Goal: Understand process/instructions: Learn how to perform a task or action

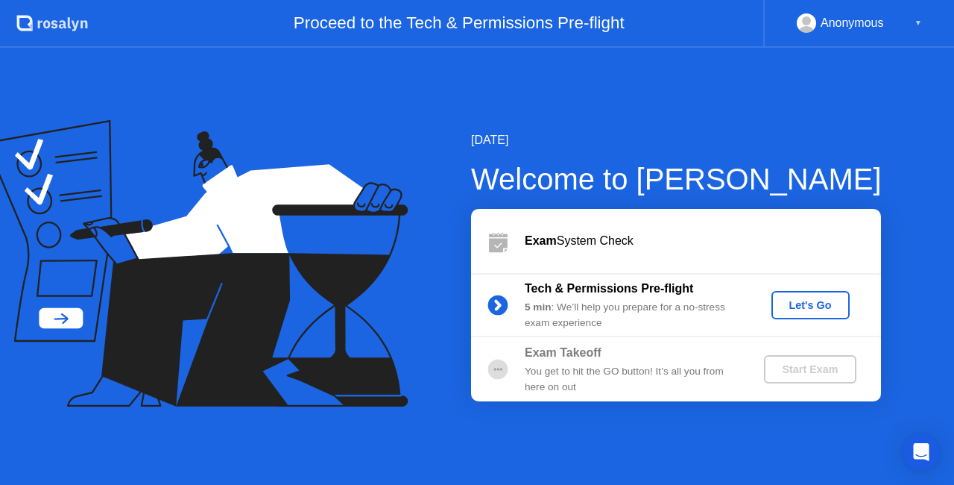
click at [808, 309] on div "Let's Go" at bounding box center [811, 305] width 66 height 12
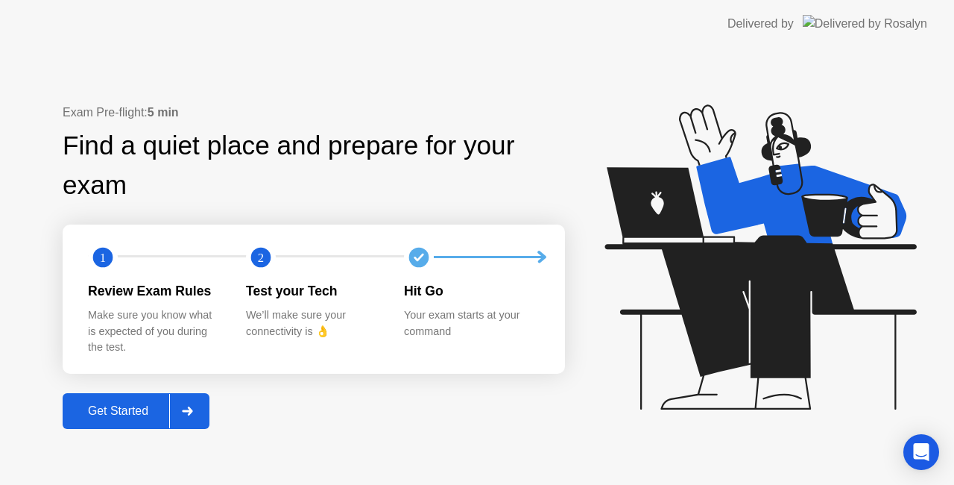
click at [131, 409] on div "Get Started" at bounding box center [118, 410] width 102 height 13
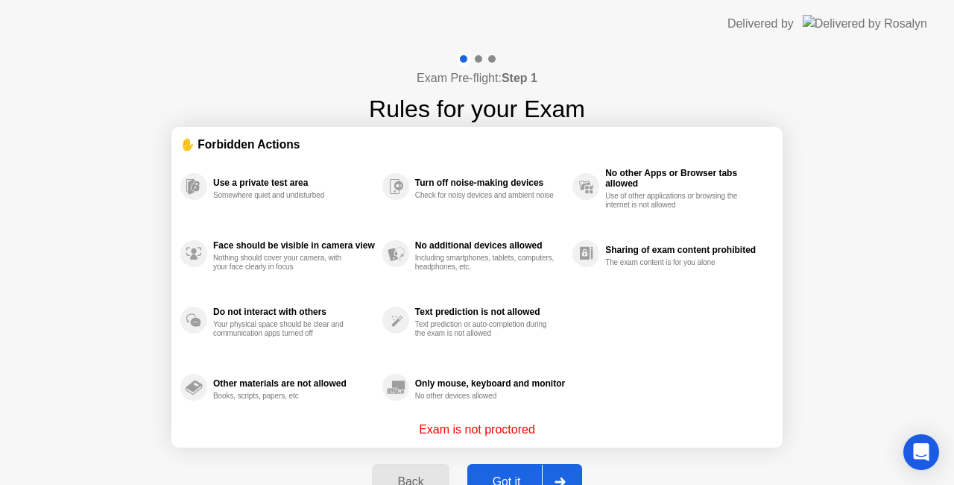
click at [511, 471] on button "Got it" at bounding box center [524, 482] width 115 height 36
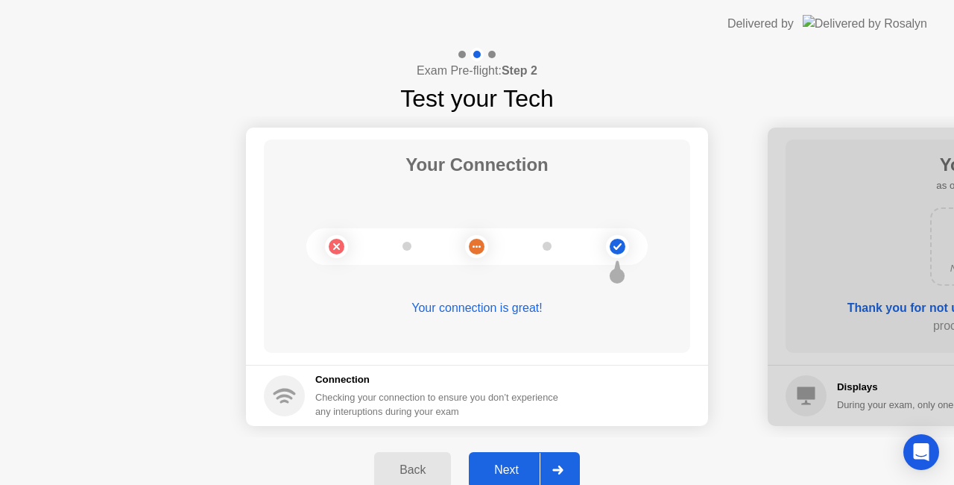
click at [507, 464] on div "Next" at bounding box center [506, 469] width 66 height 13
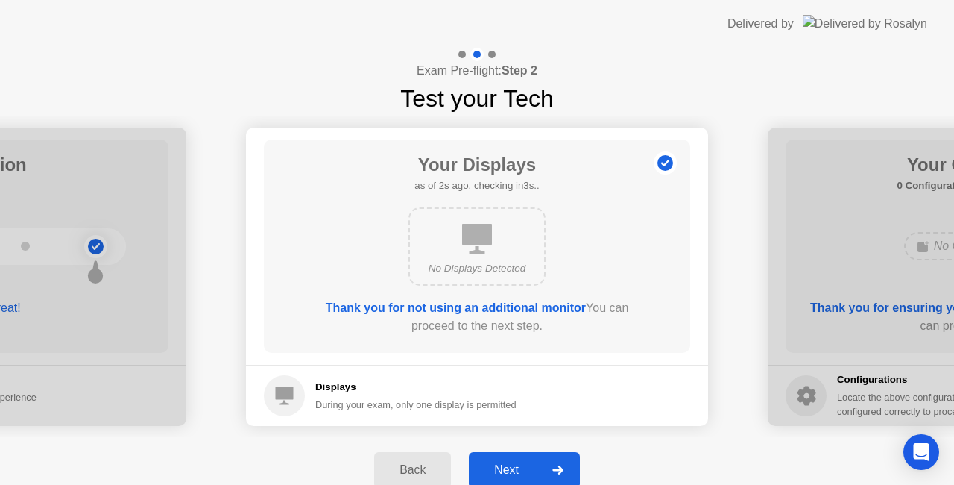
click at [507, 464] on div "Next" at bounding box center [506, 469] width 66 height 13
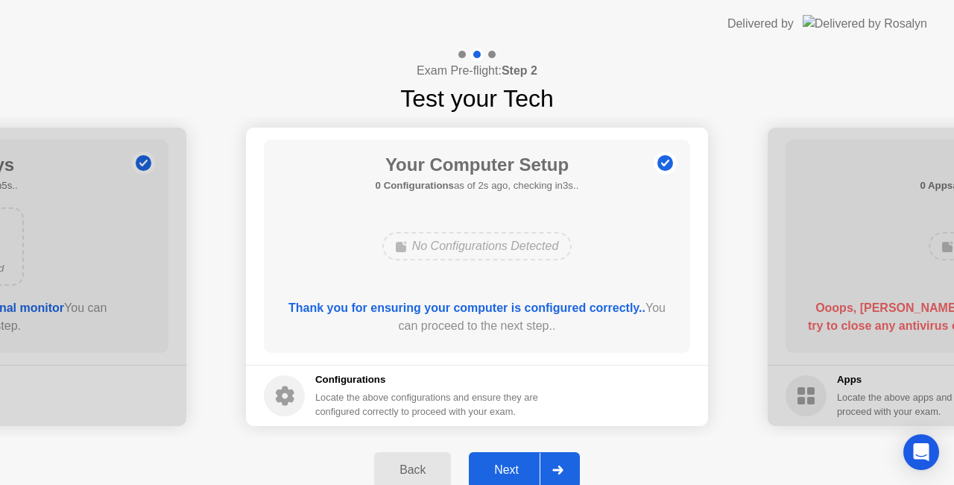
click at [507, 464] on div "Next" at bounding box center [506, 469] width 66 height 13
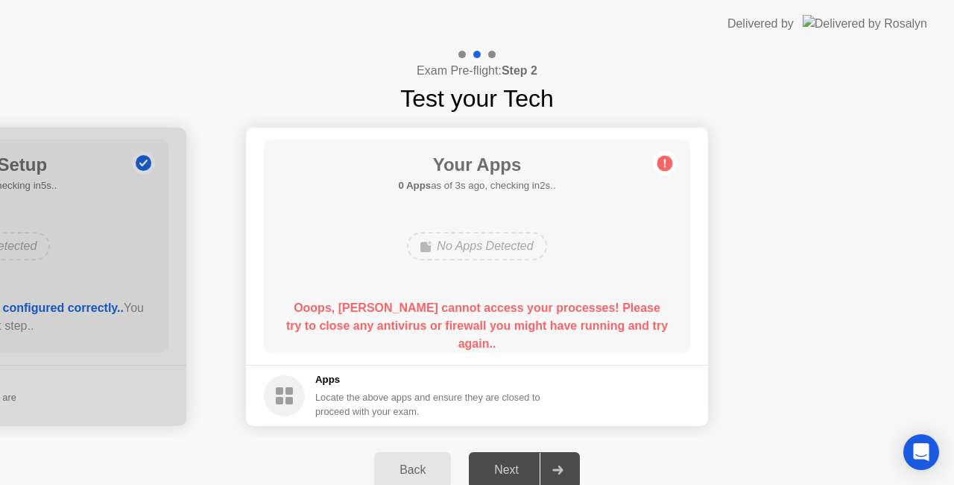
click at [546, 459] on div at bounding box center [558, 470] width 36 height 34
click at [661, 40] on header "Delivered by" at bounding box center [477, 24] width 954 height 48
click at [436, 248] on div "No Apps Detected" at bounding box center [476, 246] width 139 height 28
click at [418, 470] on div "Back" at bounding box center [413, 469] width 68 height 13
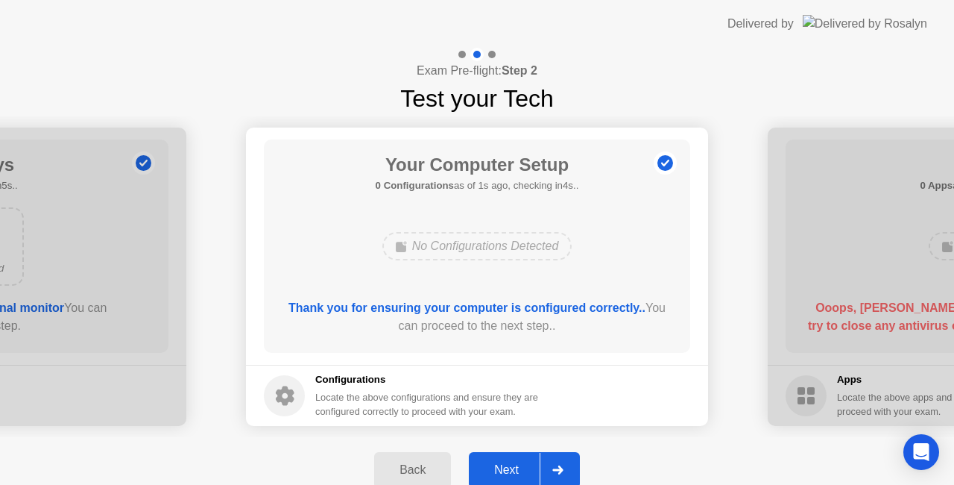
click at [503, 459] on button "Next" at bounding box center [524, 470] width 111 height 36
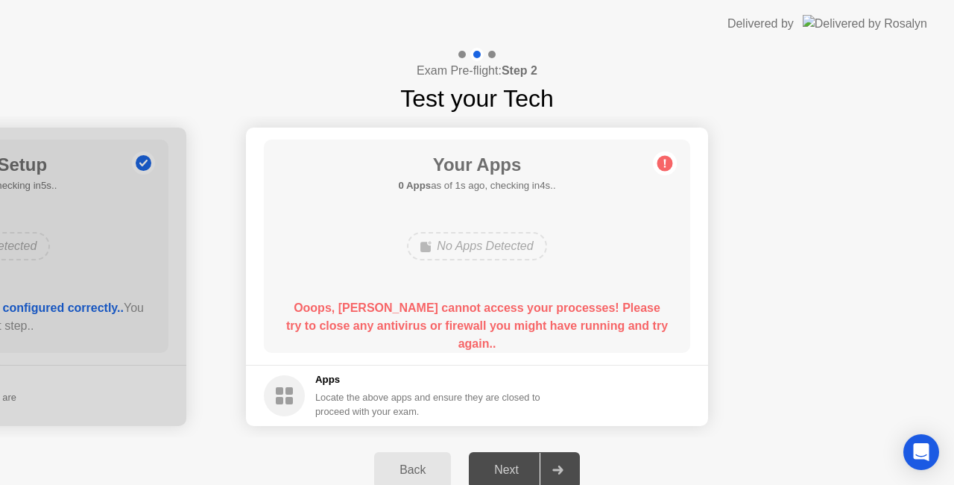
click at [417, 467] on div "Back" at bounding box center [413, 469] width 68 height 13
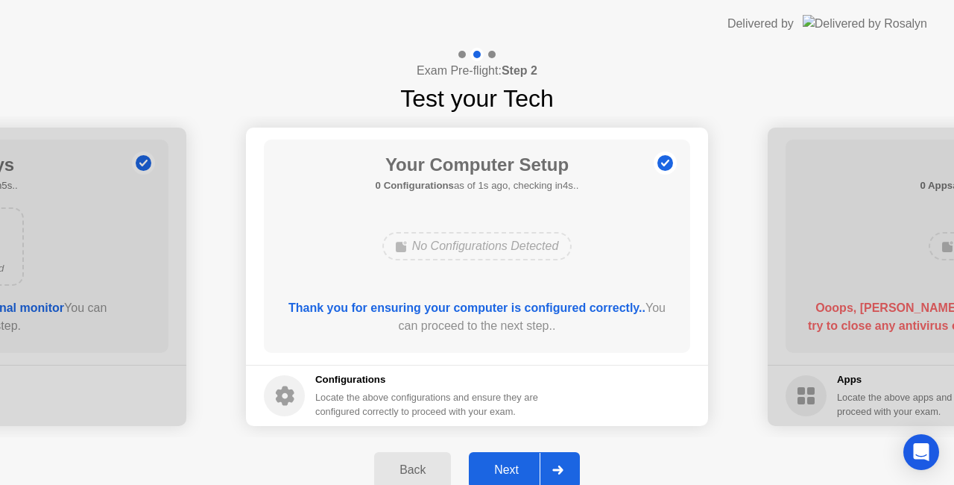
click at [517, 463] on div "Next" at bounding box center [506, 469] width 66 height 13
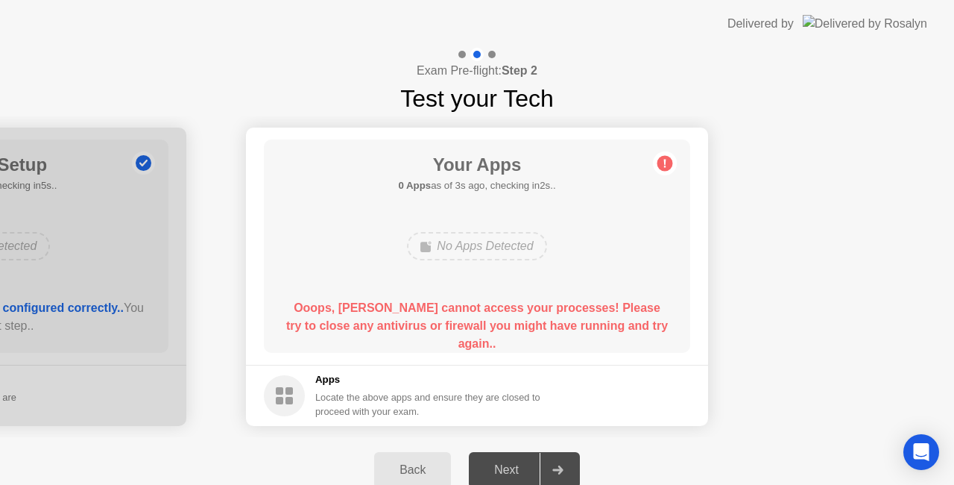
click at [491, 52] on div at bounding box center [491, 54] width 7 height 7
click at [324, 378] on h5 "Apps" at bounding box center [428, 379] width 226 height 15
click at [458, 247] on div "No Apps Detected" at bounding box center [476, 246] width 139 height 28
click at [661, 159] on circle at bounding box center [666, 164] width 16 height 16
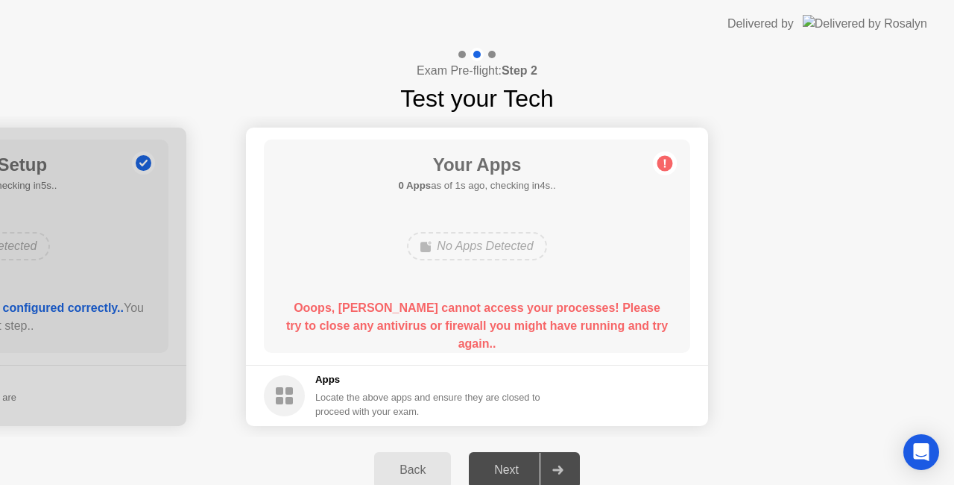
click at [661, 159] on circle at bounding box center [666, 164] width 16 height 16
click at [426, 471] on div "Back" at bounding box center [413, 469] width 68 height 13
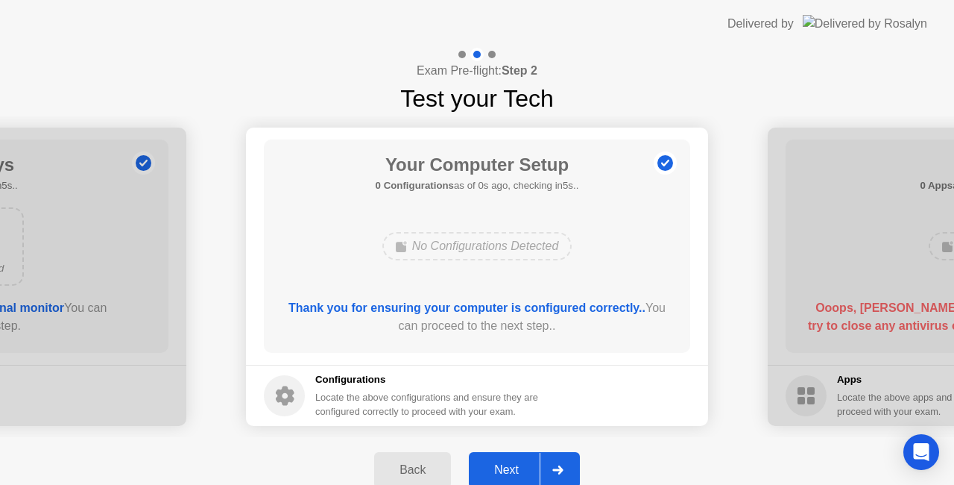
click at [523, 464] on div "Next" at bounding box center [506, 469] width 66 height 13
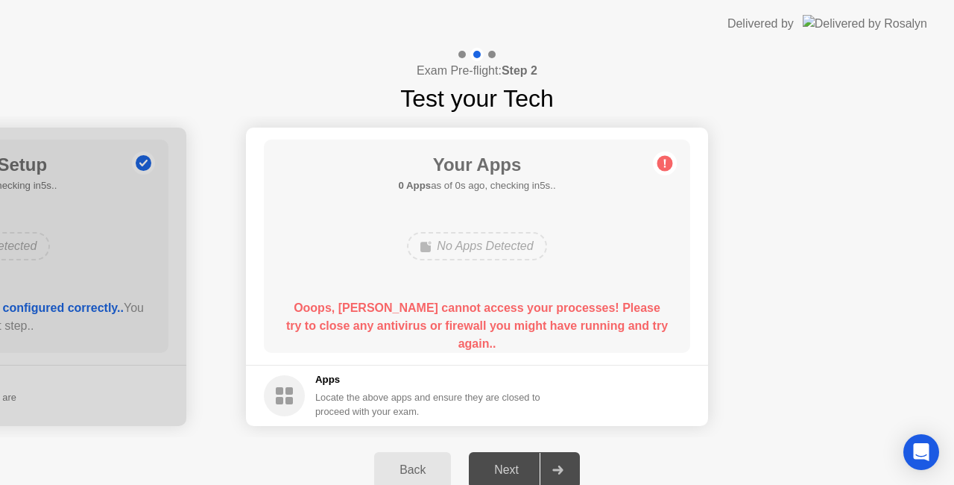
click at [640, 389] on footer "Apps Locate the above apps and ensure they are closed to proceed with your exam." at bounding box center [477, 395] width 462 height 61
